Goal: Task Accomplishment & Management: Complete application form

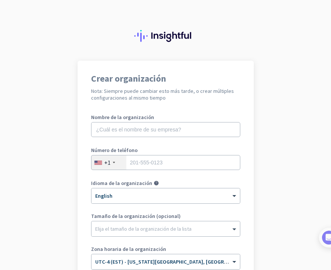
click at [282, 61] on app-onboarding-organization "Crear organización Nota: Siempre puede cambiar esto más tarde, o crear múltiple…" at bounding box center [165, 212] width 331 height 302
click at [141, 128] on input "text" at bounding box center [165, 129] width 149 height 15
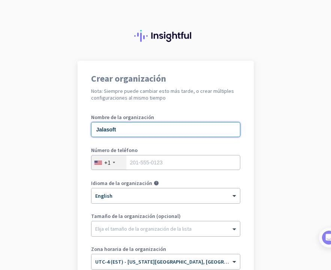
type input "Jalasoft"
click at [120, 164] on div "+1" at bounding box center [109, 163] width 35 height 14
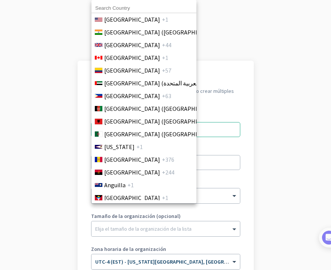
click at [136, 8] on input at bounding box center [144, 8] width 105 height 10
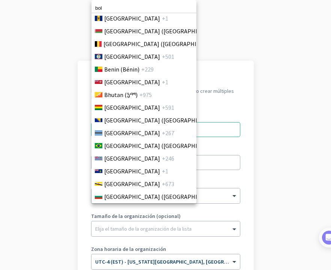
scroll to position [308, 0]
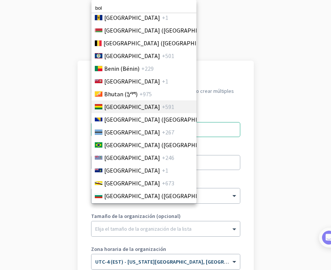
type input "bol"
click at [138, 103] on li "[GEOGRAPHIC_DATA] +591" at bounding box center [143, 107] width 105 height 13
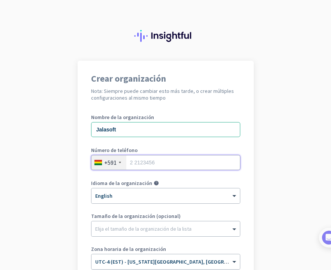
click at [161, 159] on input "tel" at bounding box center [165, 162] width 149 height 15
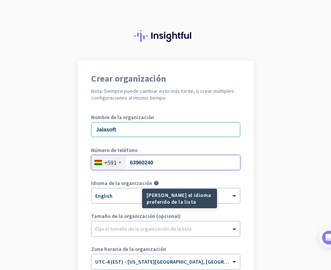
type input "63960240"
click at [117, 201] on mat-tooltip-component "[PERSON_NAME] el idioma preferido de la lista" at bounding box center [152, 199] width 75 height 20
click at [125, 194] on mat-tooltip-component "[PERSON_NAME] el idioma preferido de la lista" at bounding box center [152, 199] width 75 height 20
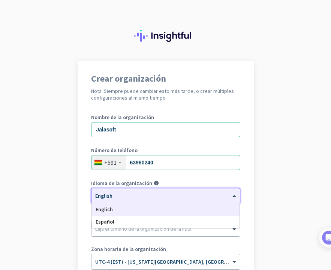
click at [234, 193] on span at bounding box center [235, 196] width 9 height 6
click at [165, 223] on div "Español" at bounding box center [166, 222] width 148 height 12
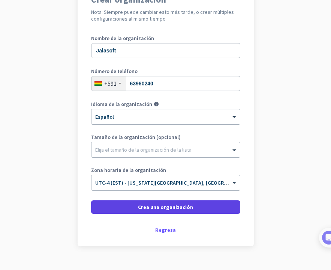
scroll to position [93, 0]
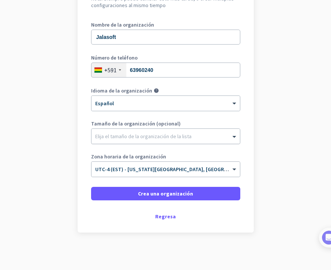
click at [131, 139] on div "Elija el tamaño de la organización de la lista" at bounding box center [143, 136] width 96 height 7
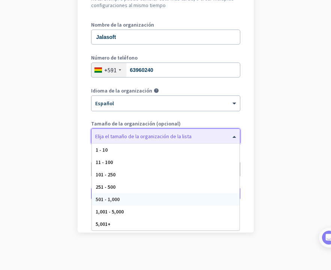
click at [115, 197] on span "501 - 1,000" at bounding box center [108, 199] width 24 height 7
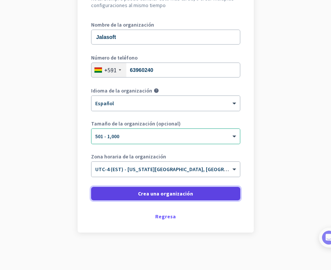
click at [143, 199] on span at bounding box center [165, 194] width 149 height 18
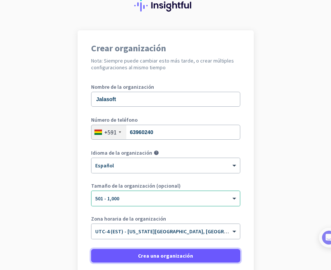
scroll to position [0, 0]
